Goal: Task Accomplishment & Management: Manage account settings

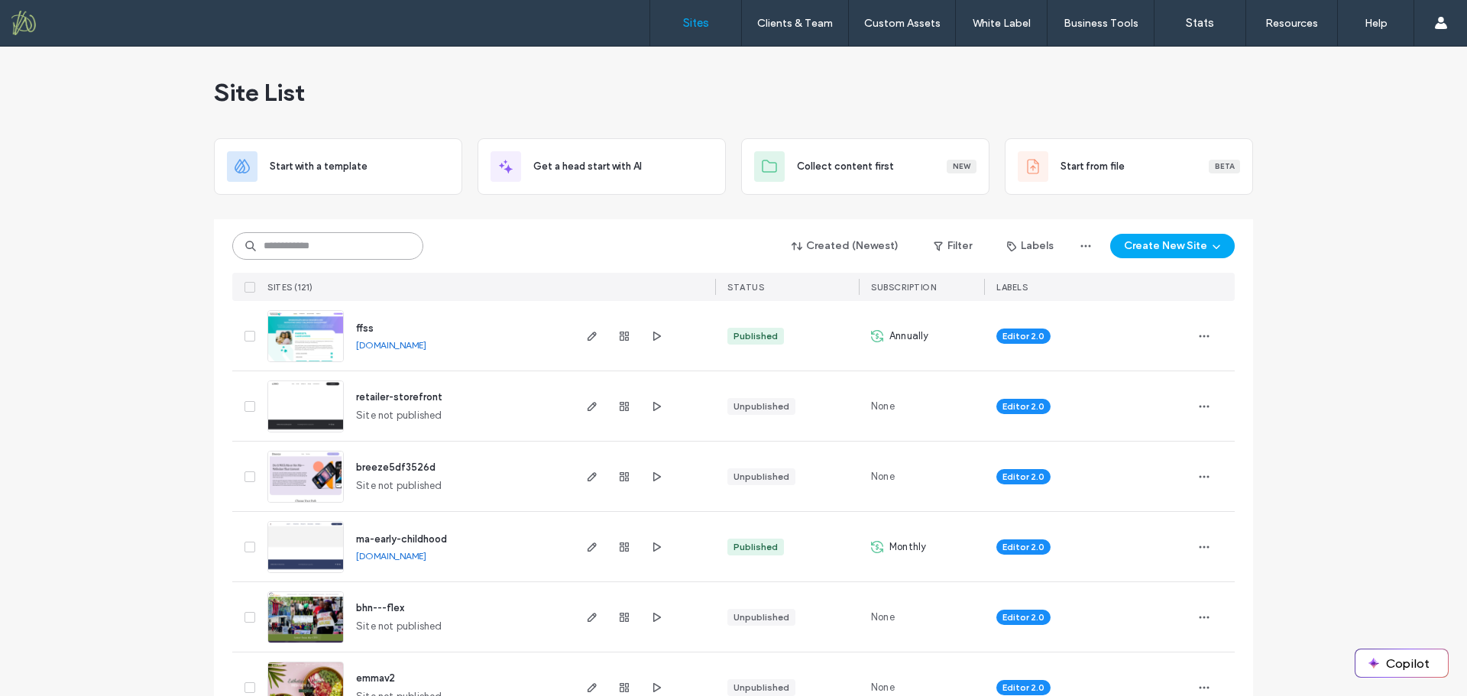
click at [284, 247] on input at bounding box center [327, 246] width 191 height 28
type input "****"
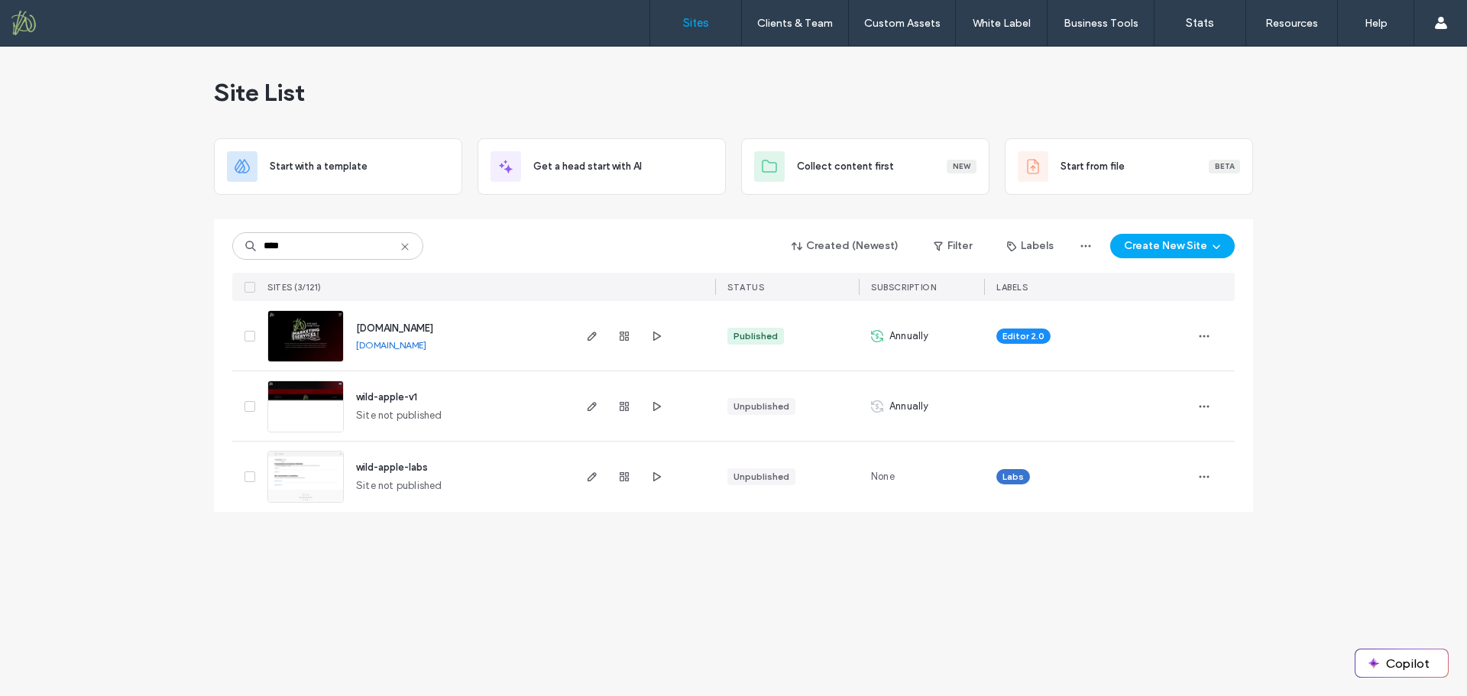
click at [396, 326] on span "www.wildappledesigngroup.com" at bounding box center [394, 328] width 77 height 11
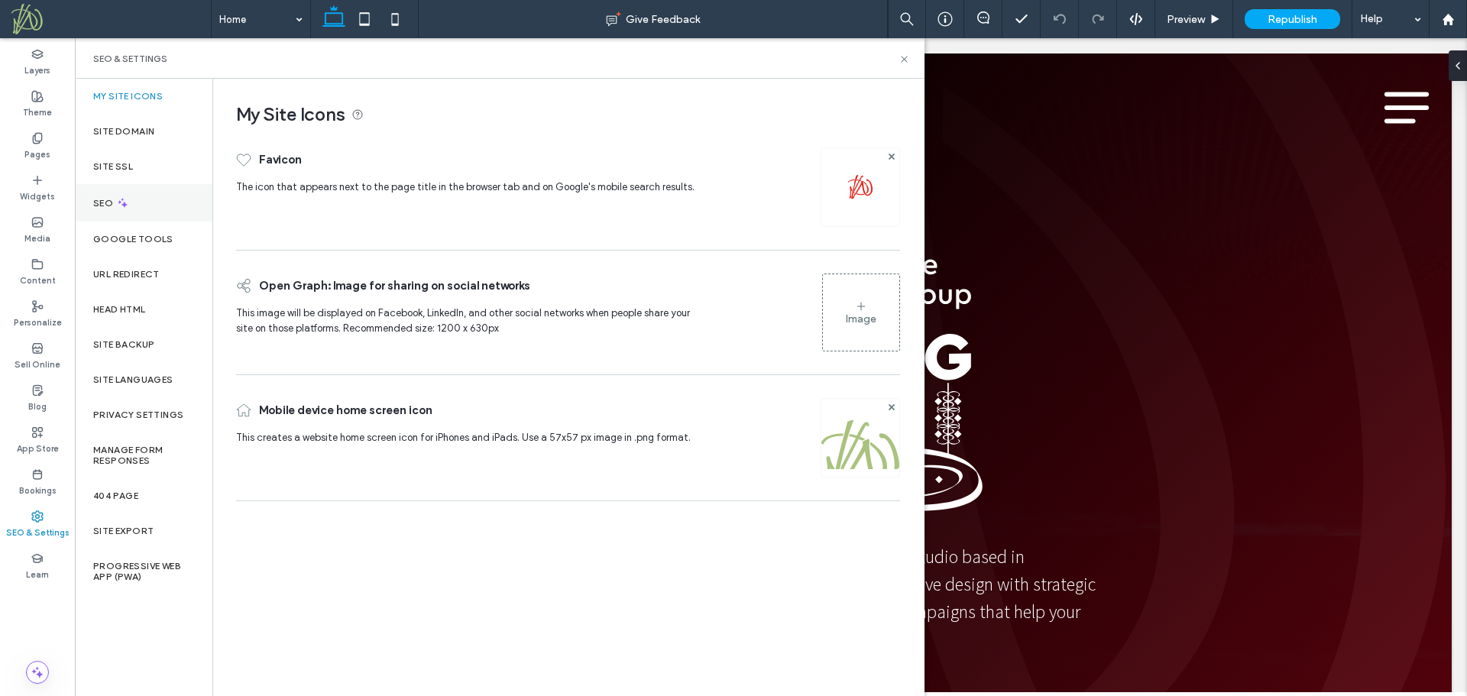
click at [148, 199] on div "SEO" at bounding box center [144, 202] width 138 height 37
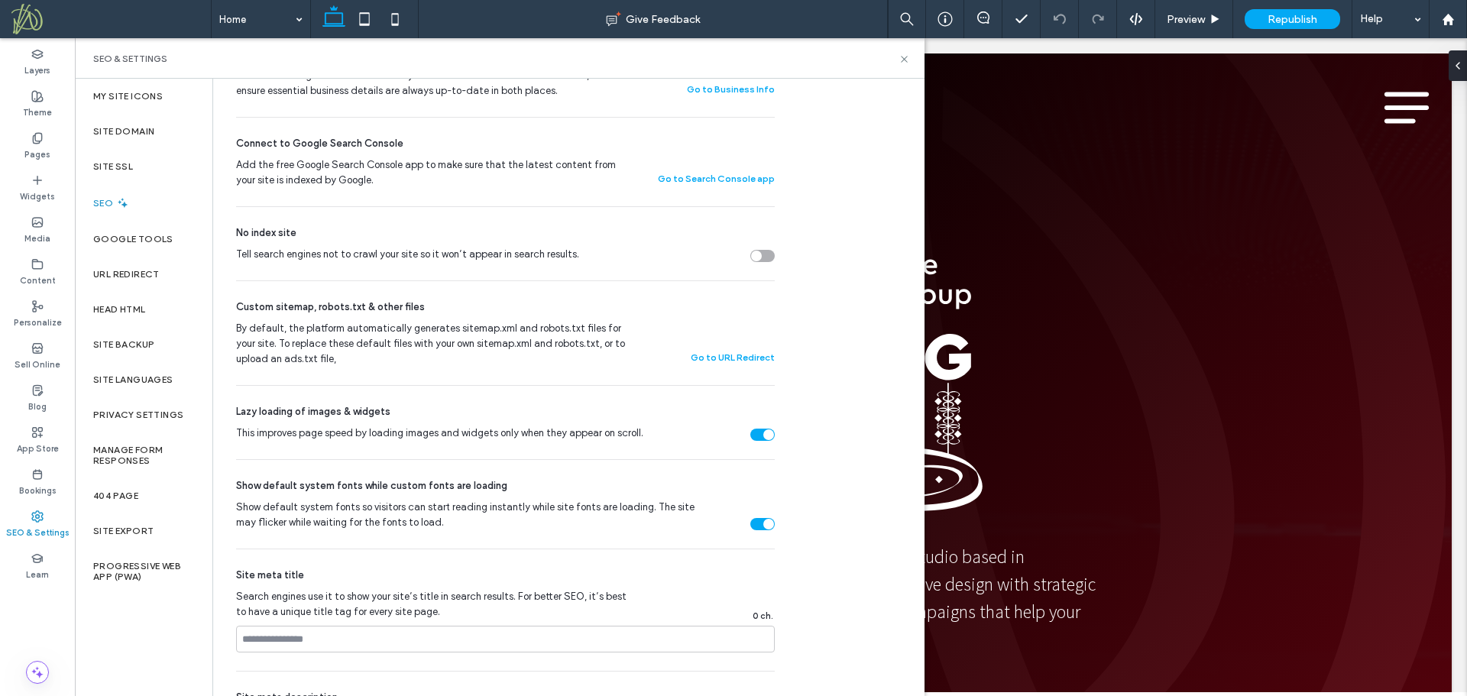
scroll to position [535, 0]
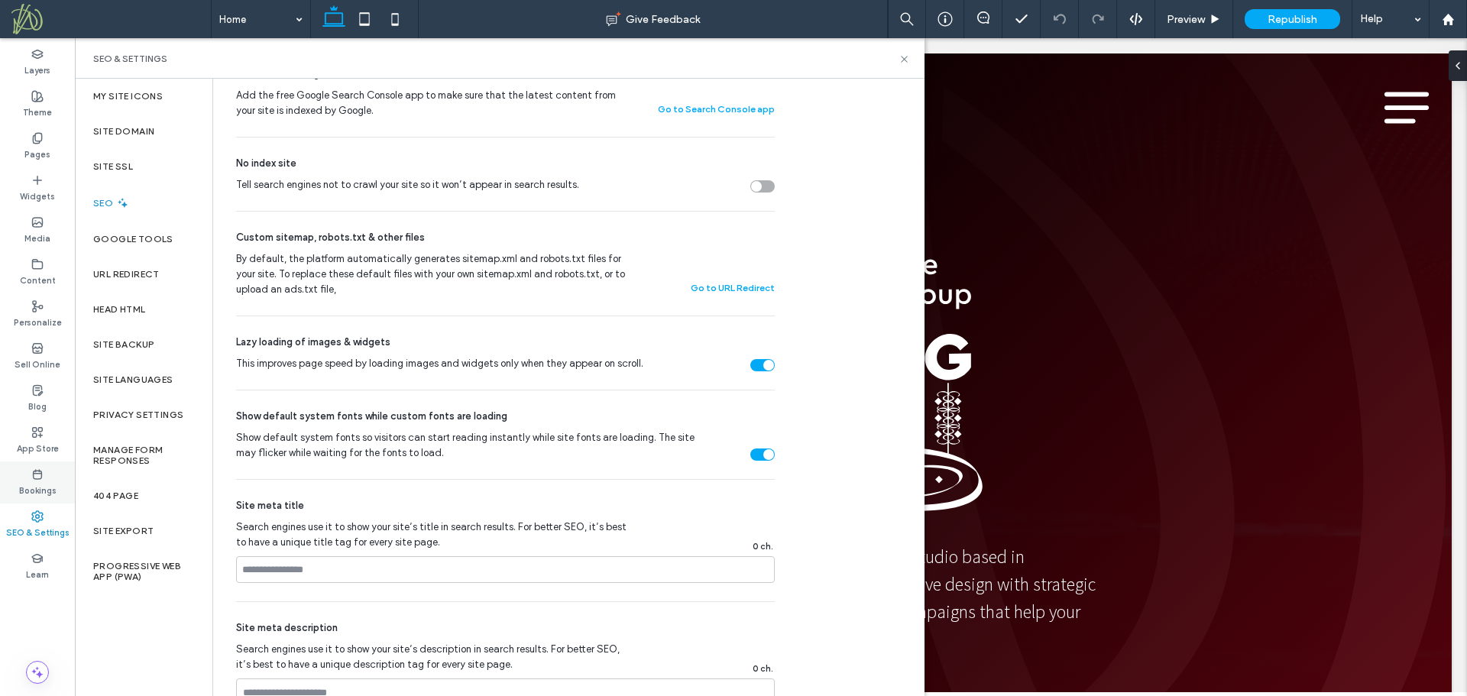
click at [47, 487] on label "Bookings" at bounding box center [37, 489] width 37 height 17
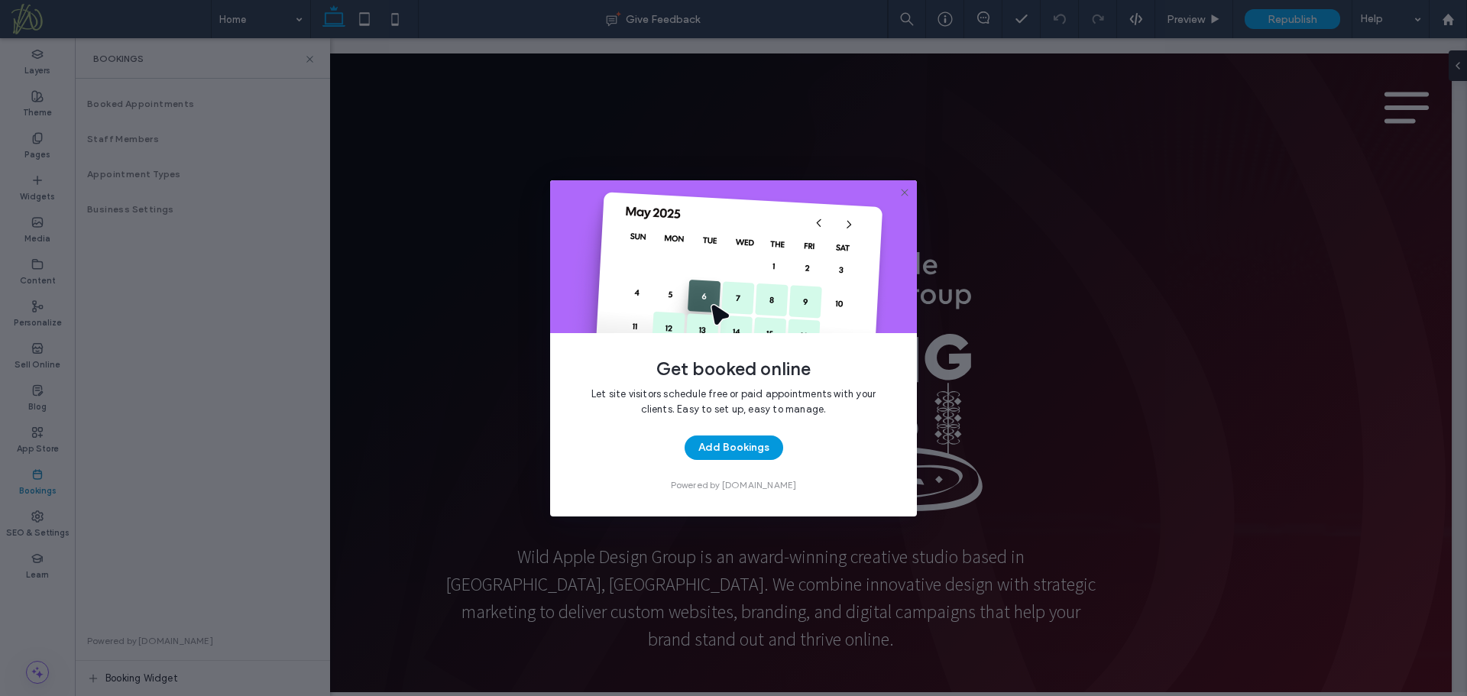
click at [721, 444] on button "Add Bookings" at bounding box center [734, 448] width 99 height 24
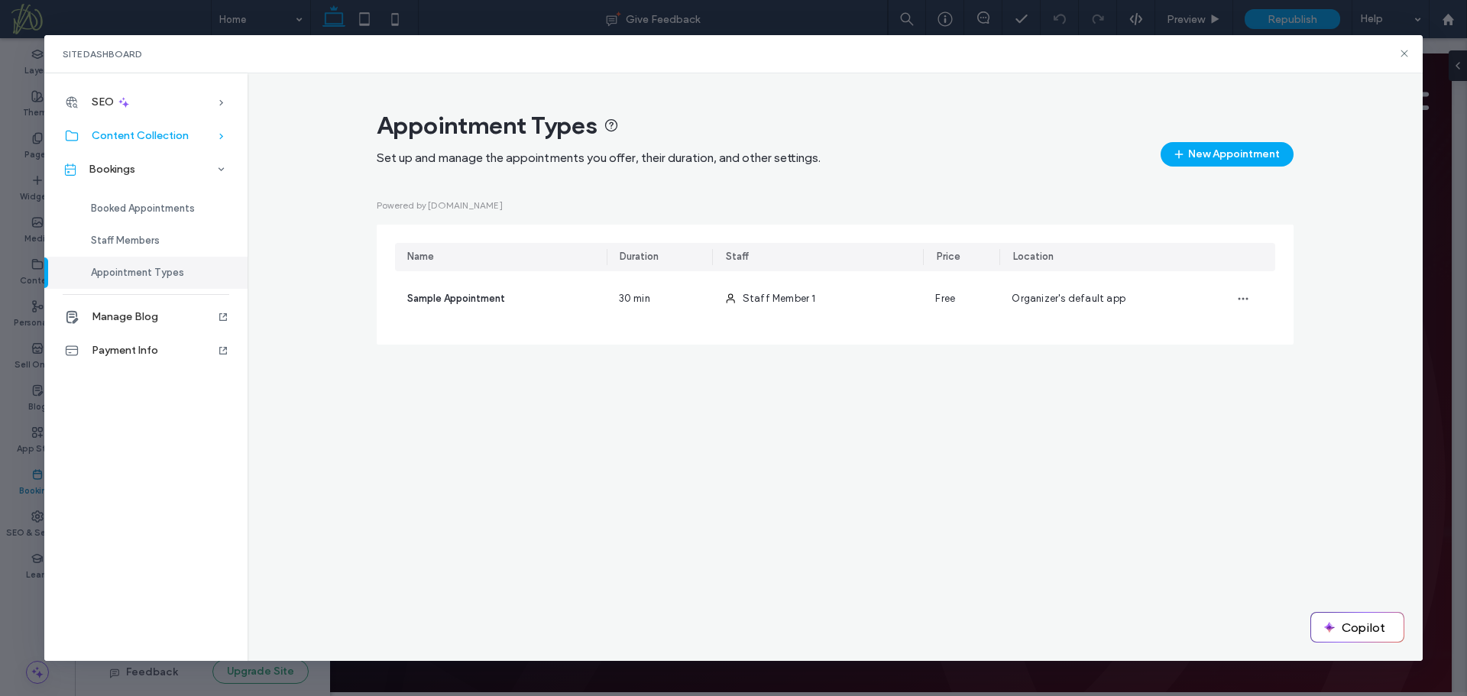
click at [186, 133] on span "Content Collection" at bounding box center [140, 135] width 97 height 13
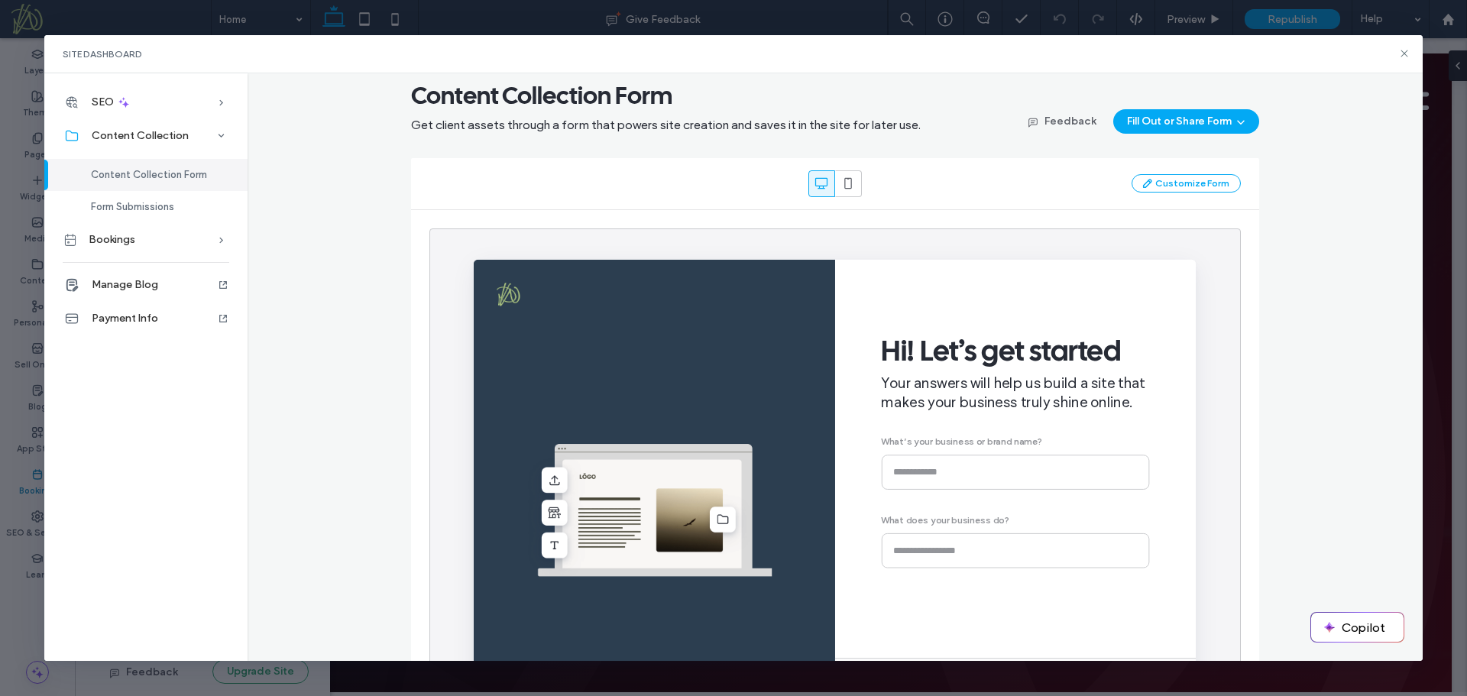
scroll to position [0, 0]
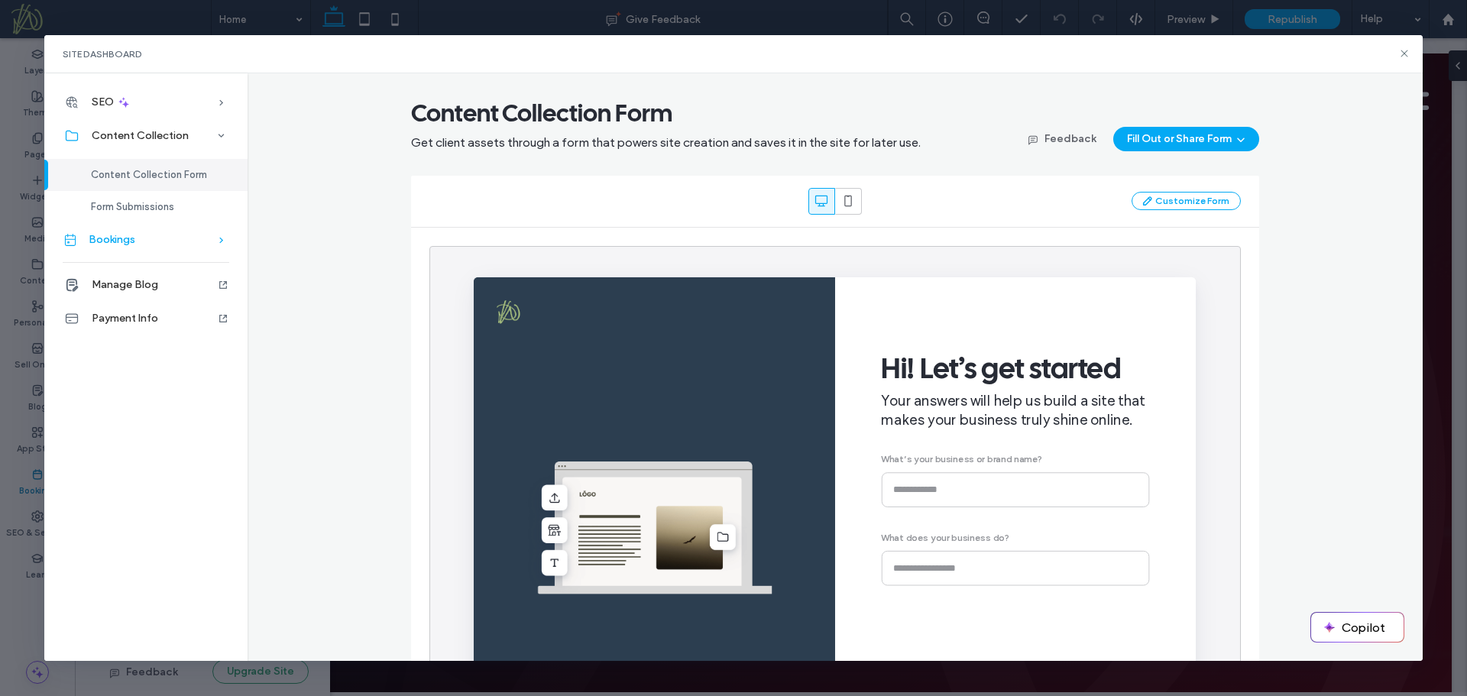
click at [141, 240] on div "Bookings" at bounding box center [145, 240] width 203 height 34
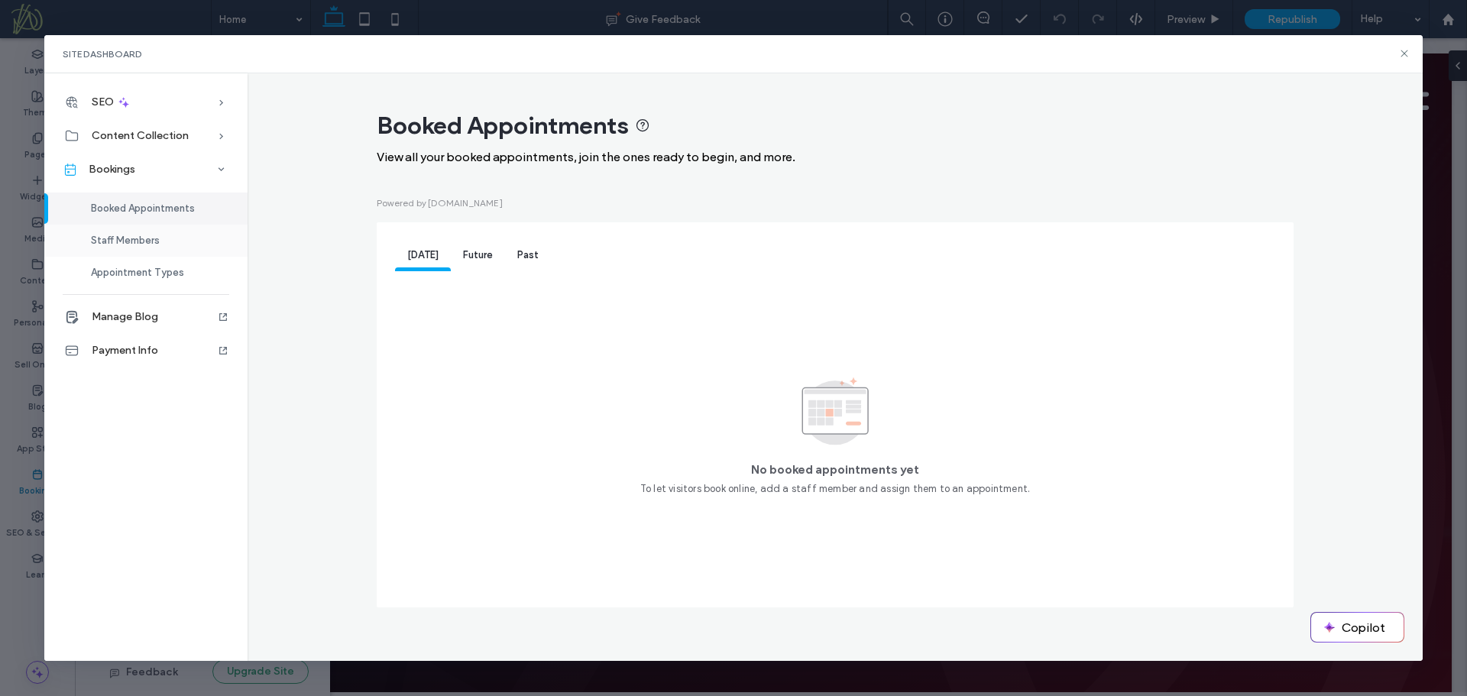
click at [141, 238] on span "Staff Members" at bounding box center [125, 240] width 69 height 11
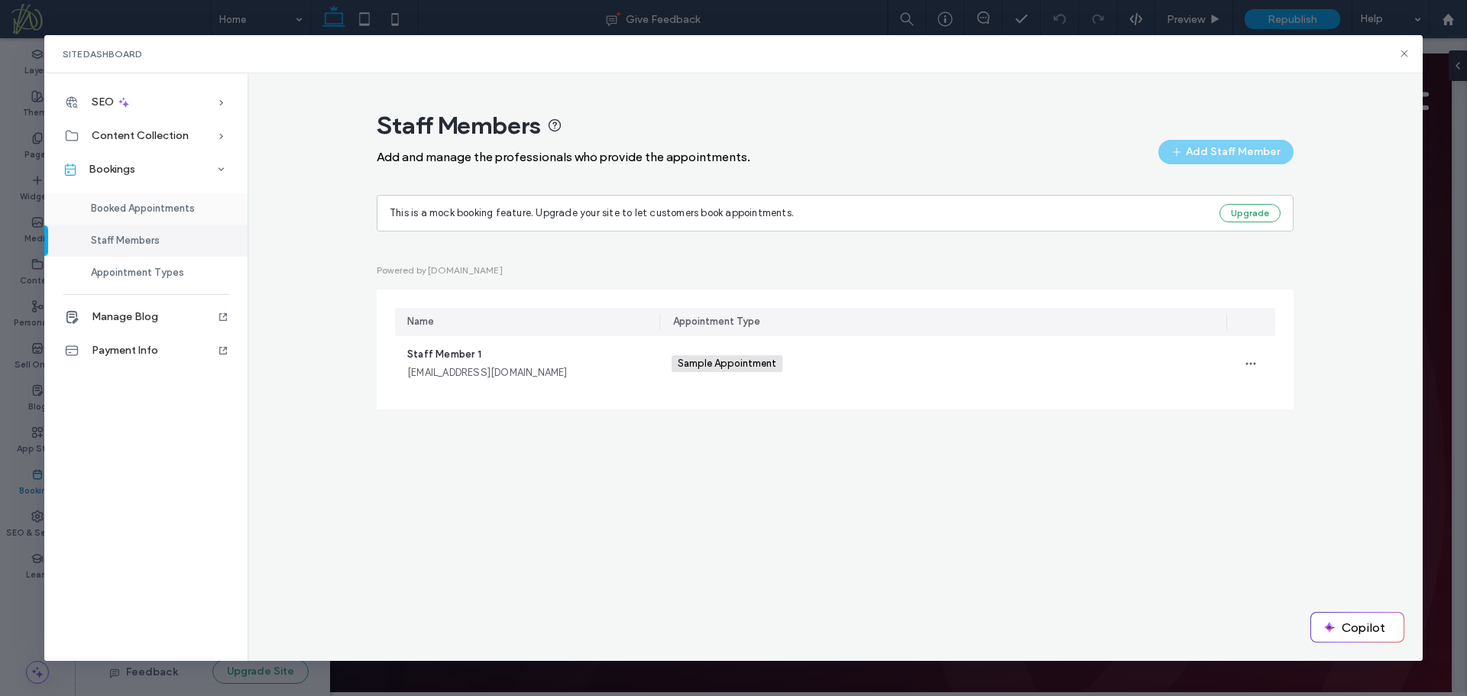
click at [150, 210] on span "Booked Appointments" at bounding box center [143, 208] width 104 height 11
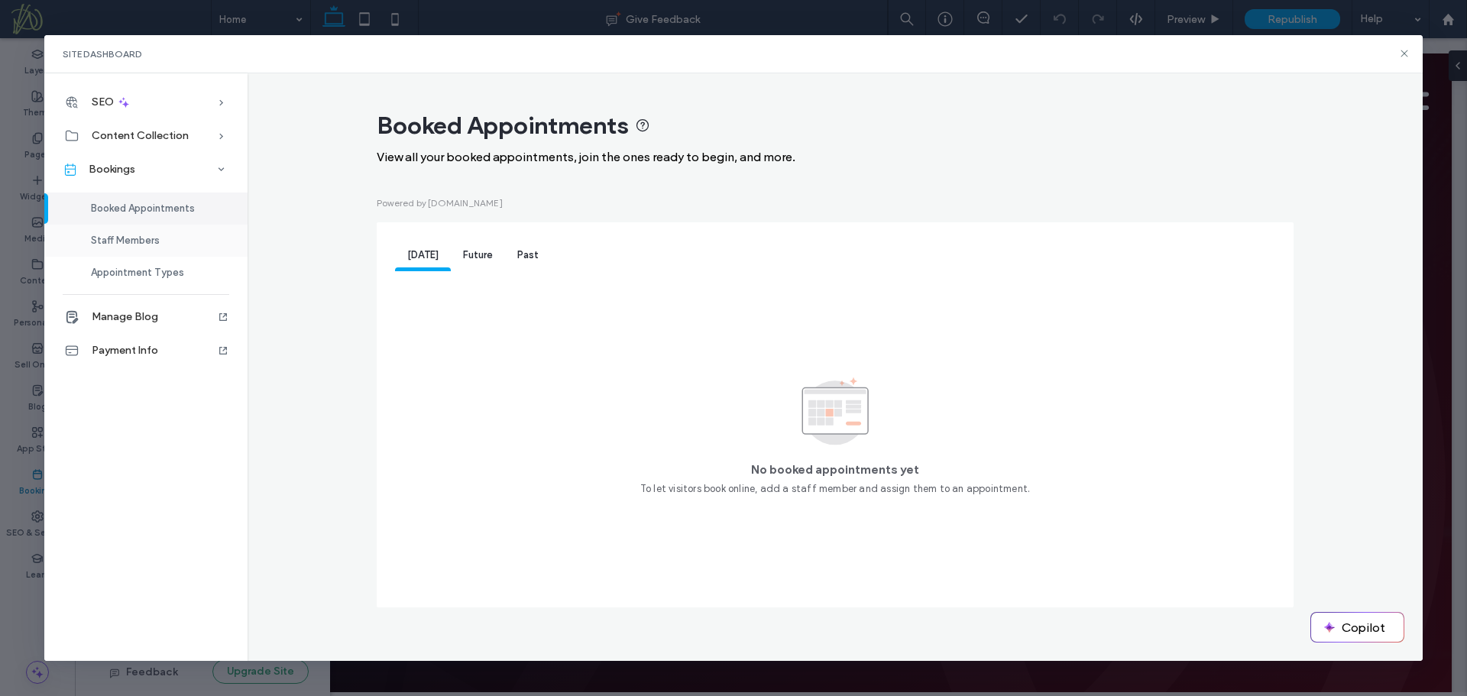
click at [138, 227] on div "Staff Members" at bounding box center [145, 241] width 203 height 32
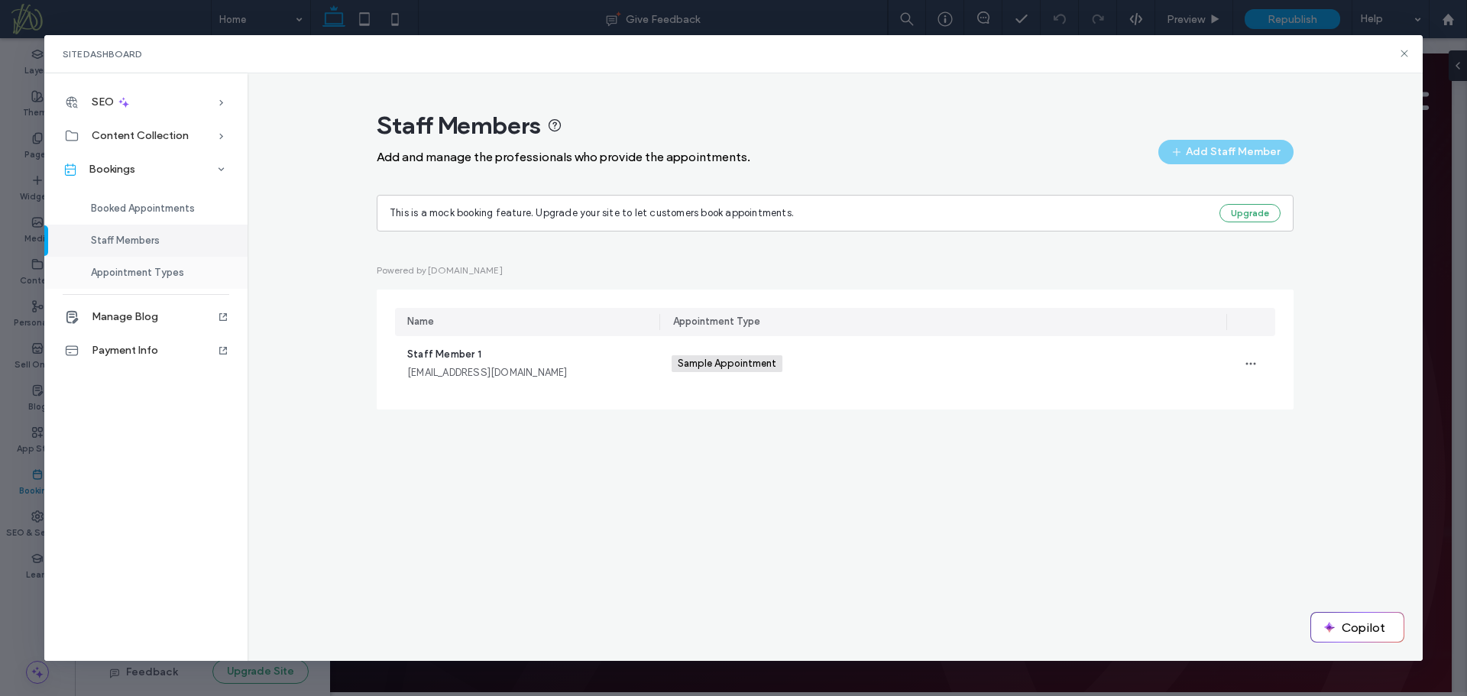
click at [159, 277] on span "Appointment Types" at bounding box center [137, 272] width 93 height 11
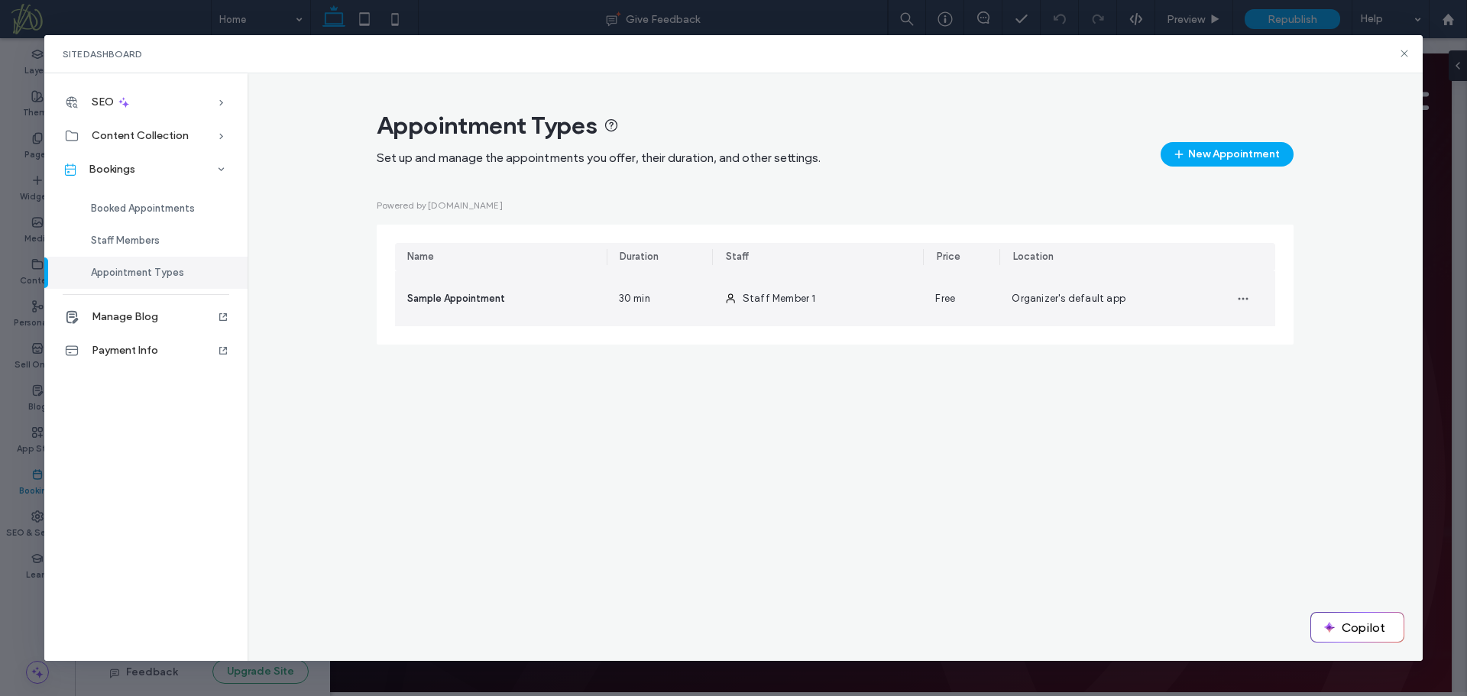
click at [552, 312] on div "Sample Appointment" at bounding box center [501, 298] width 212 height 55
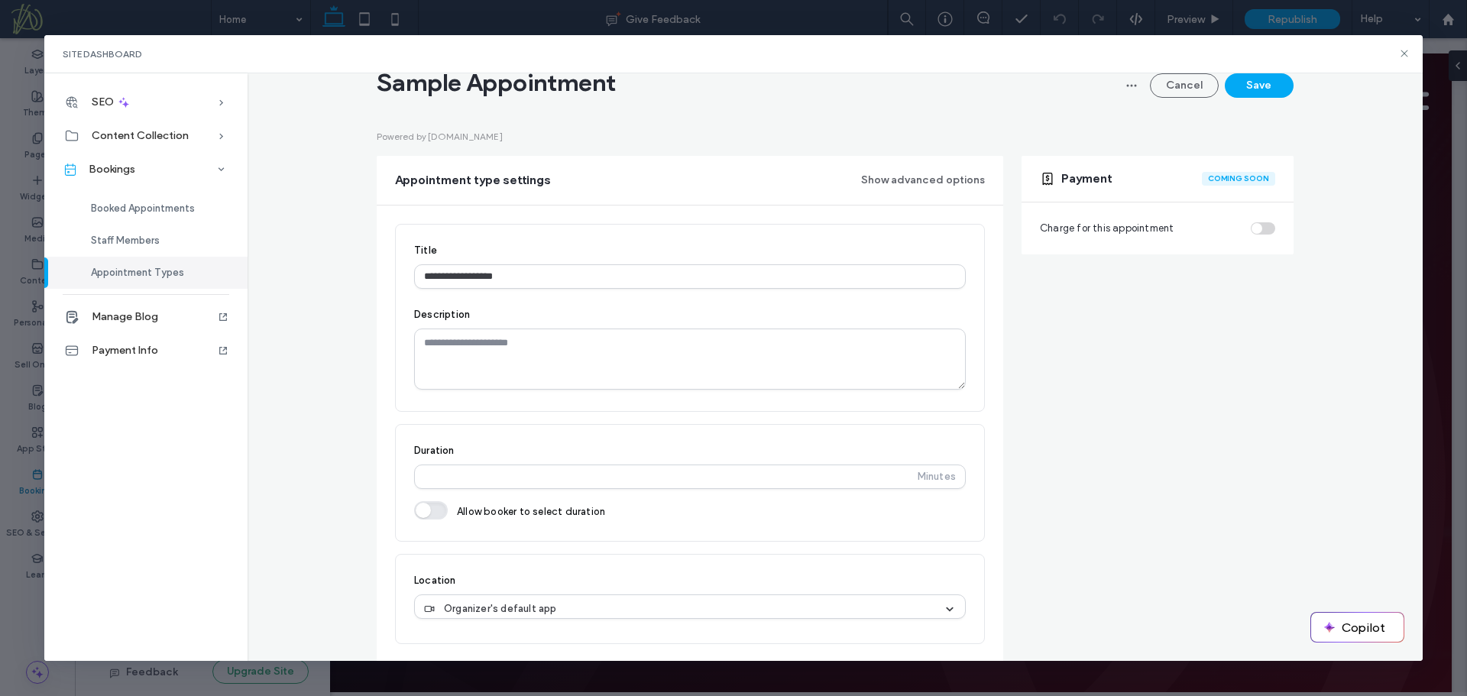
scroll to position [101, 0]
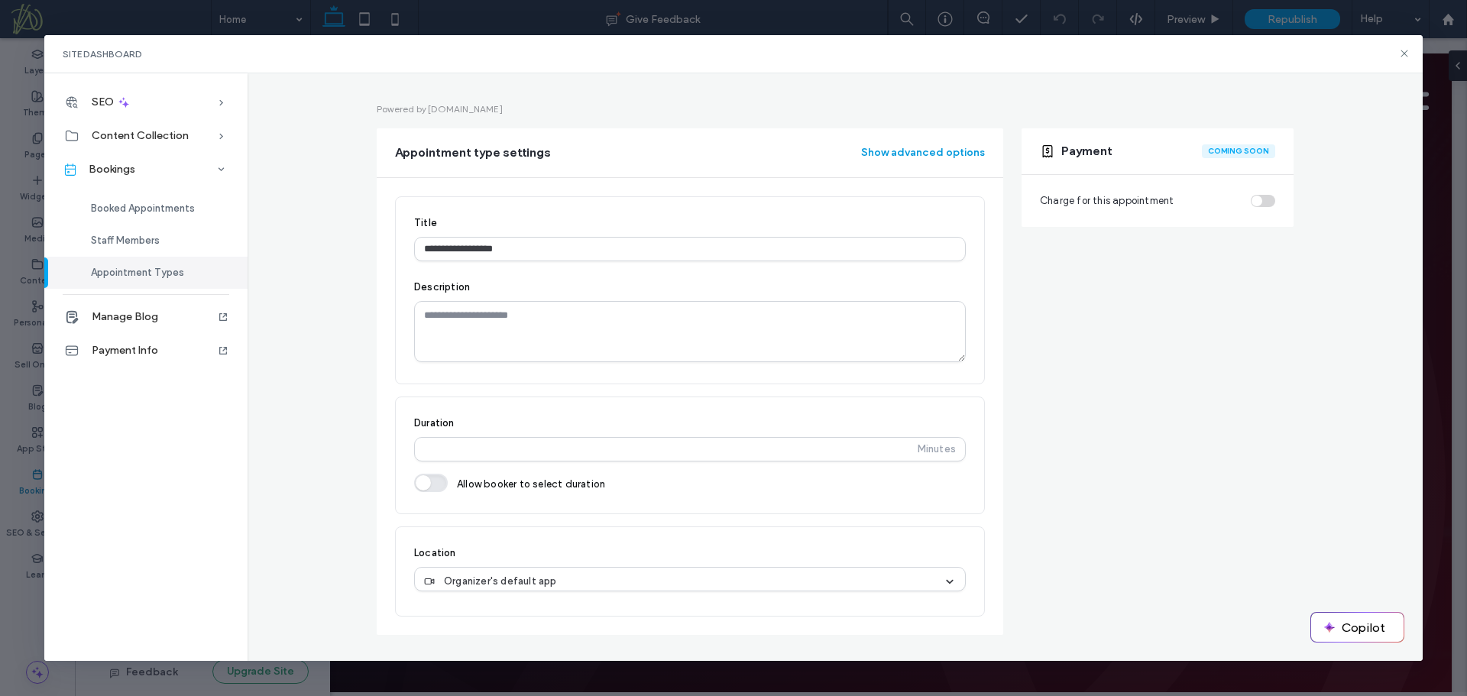
click at [900, 151] on button "Show advanced options" at bounding box center [923, 153] width 124 height 24
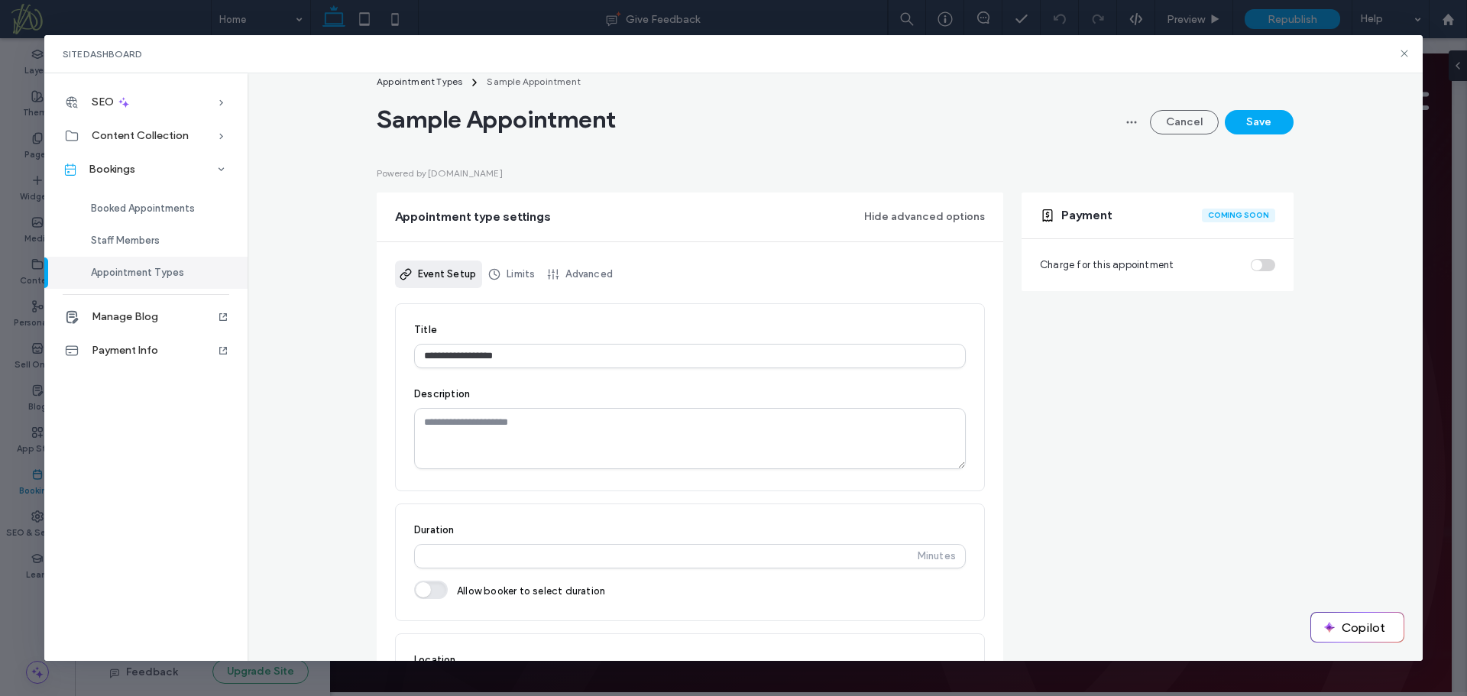
scroll to position [0, 0]
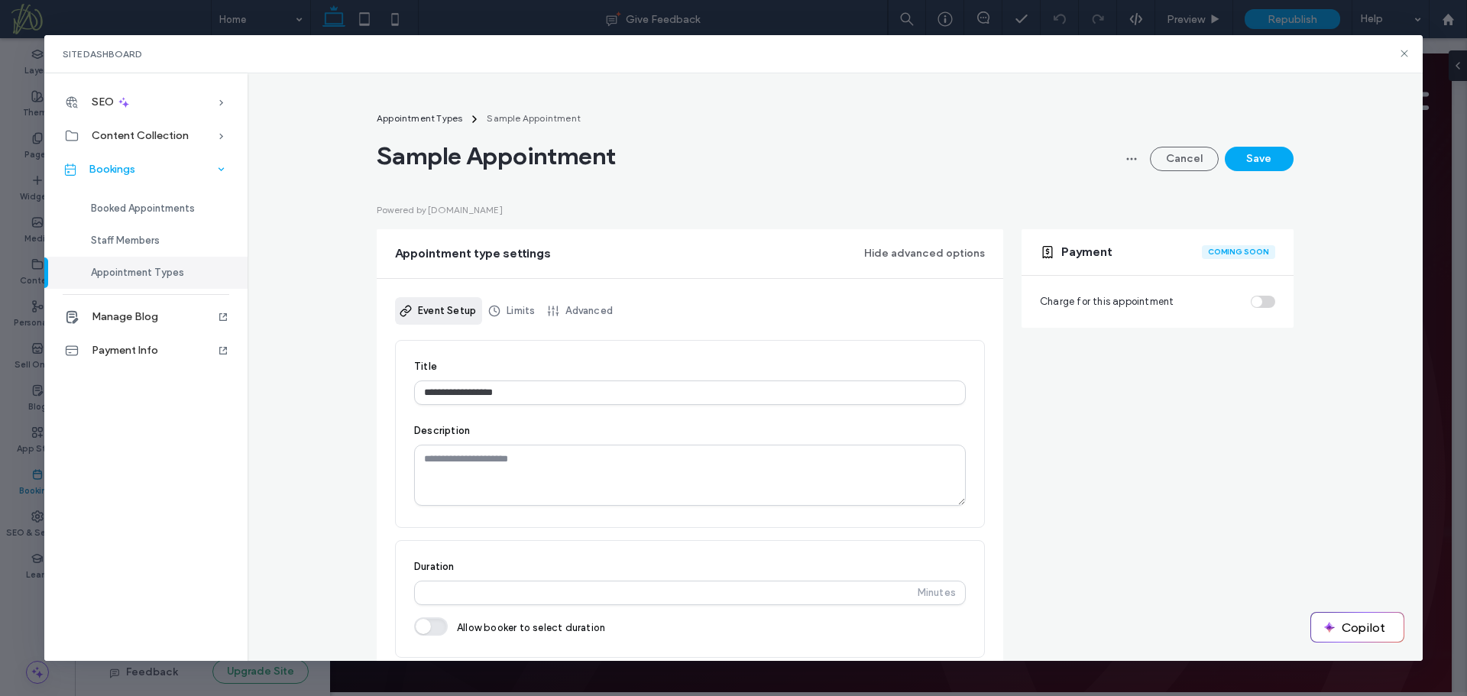
click at [210, 173] on span at bounding box center [222, 169] width 34 height 15
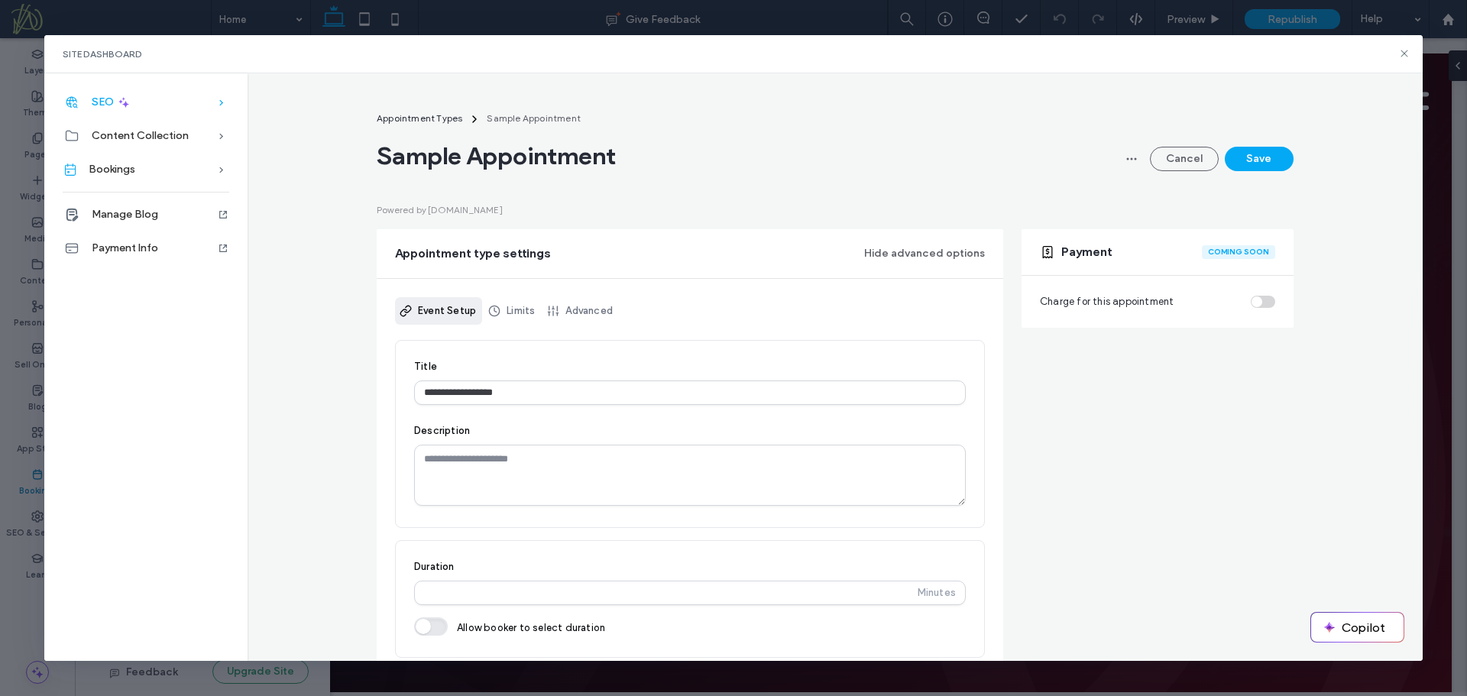
click at [212, 105] on div "SEO" at bounding box center [145, 103] width 203 height 34
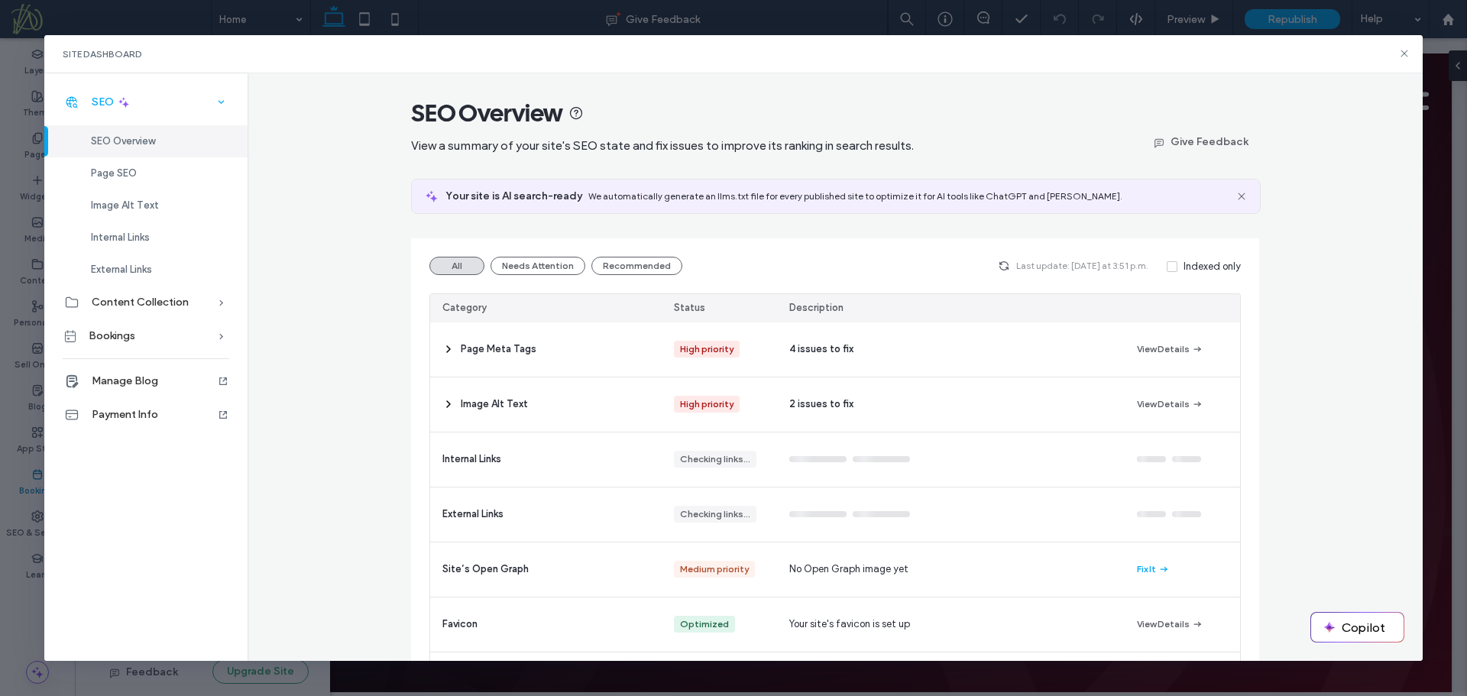
click at [212, 105] on span at bounding box center [222, 102] width 34 height 15
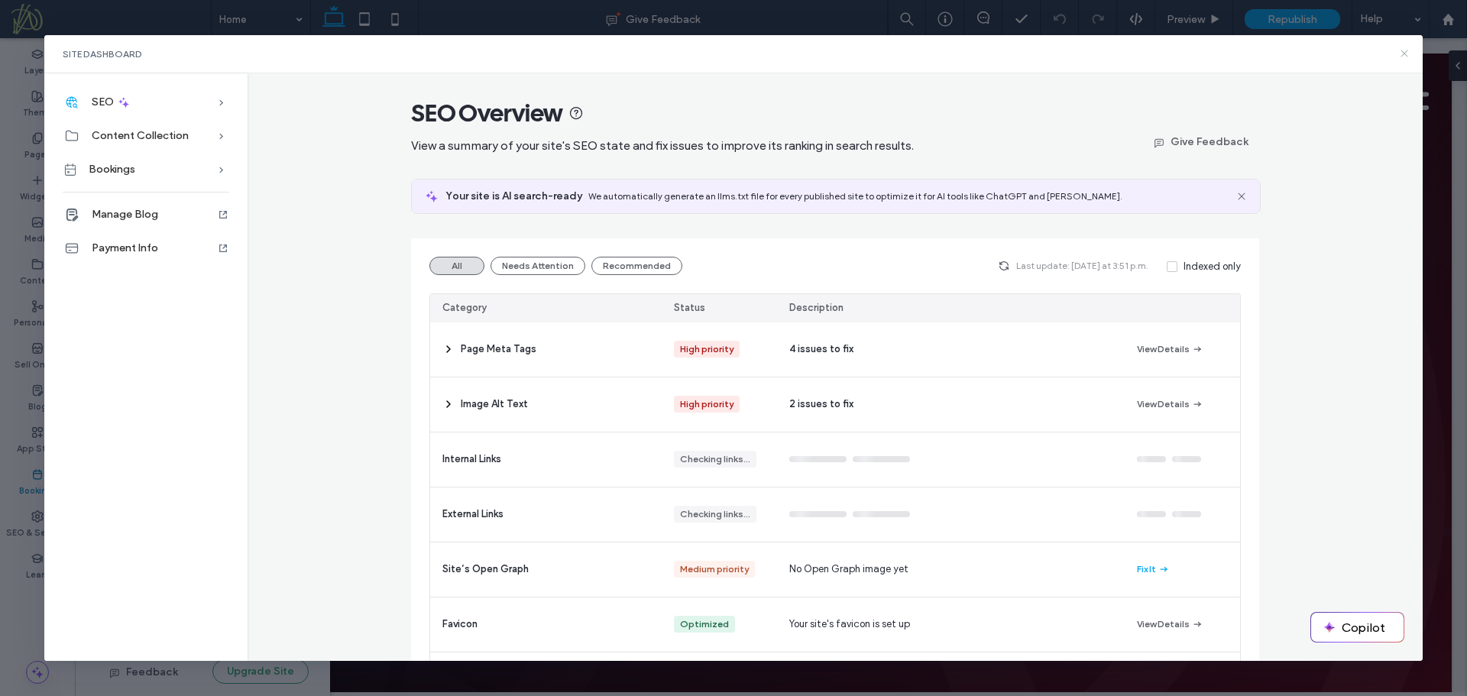
drag, startPoint x: 1399, startPoint y: 55, endPoint x: 1282, endPoint y: 39, distance: 118.8
click at [1399, 55] on icon at bounding box center [1405, 53] width 12 height 12
